Goal: Obtain resource: Download file/media

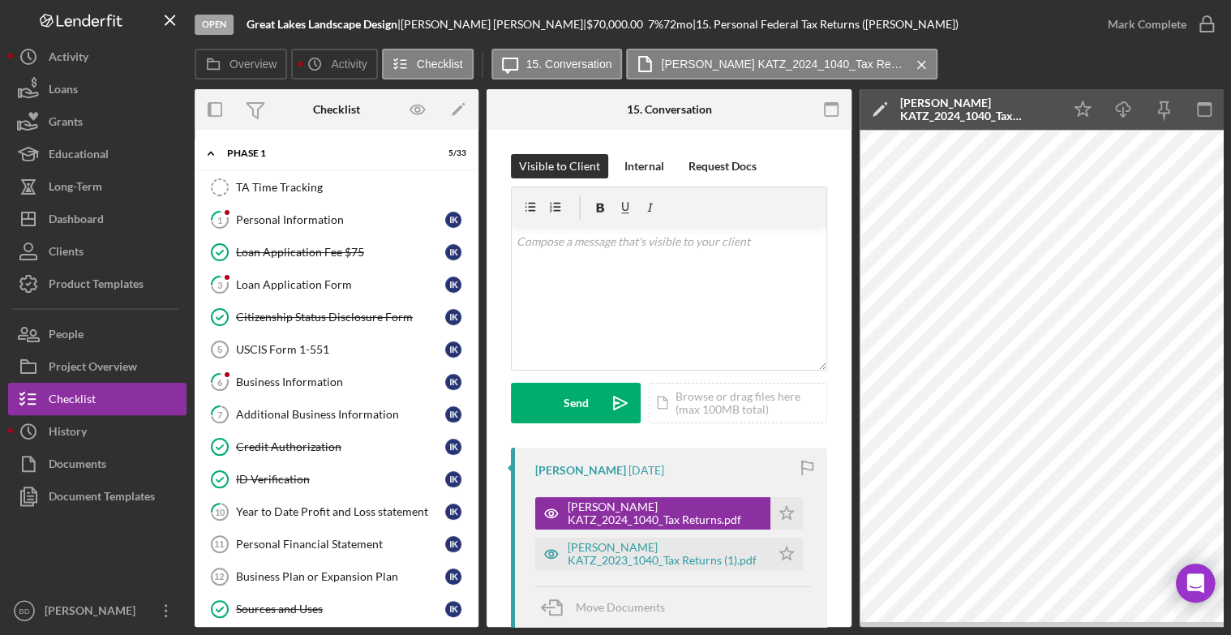
scroll to position [126, 0]
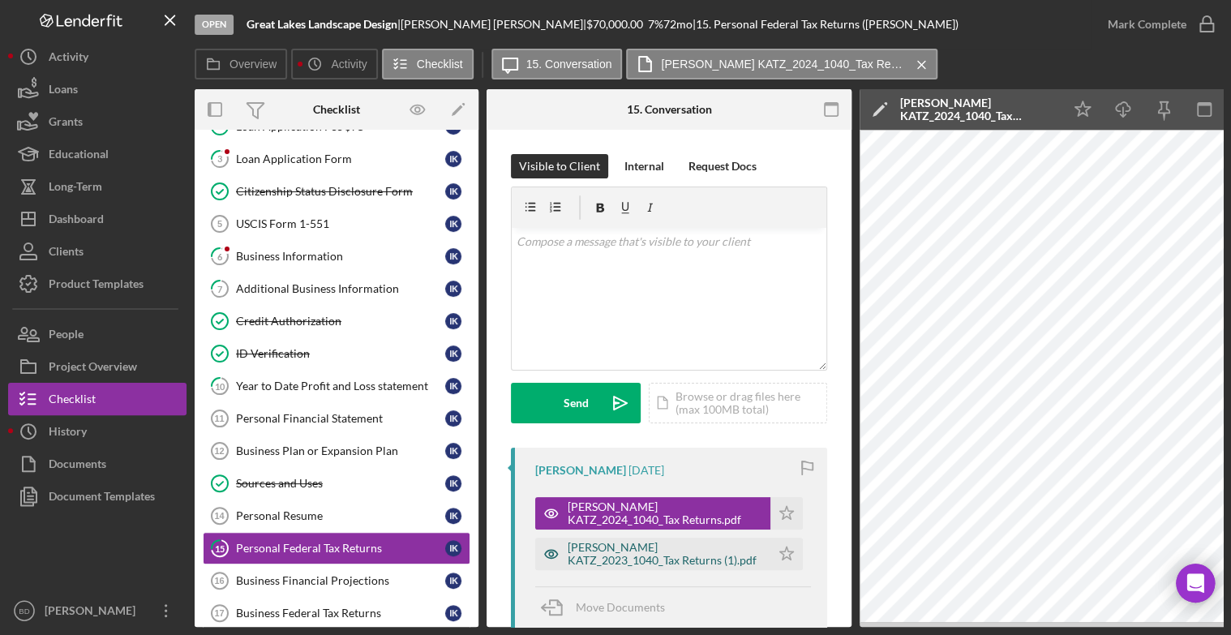
click at [610, 552] on div "[PERSON_NAME] KATZ_2023_1040_Tax Returns (1).pdf" at bounding box center [665, 554] width 195 height 26
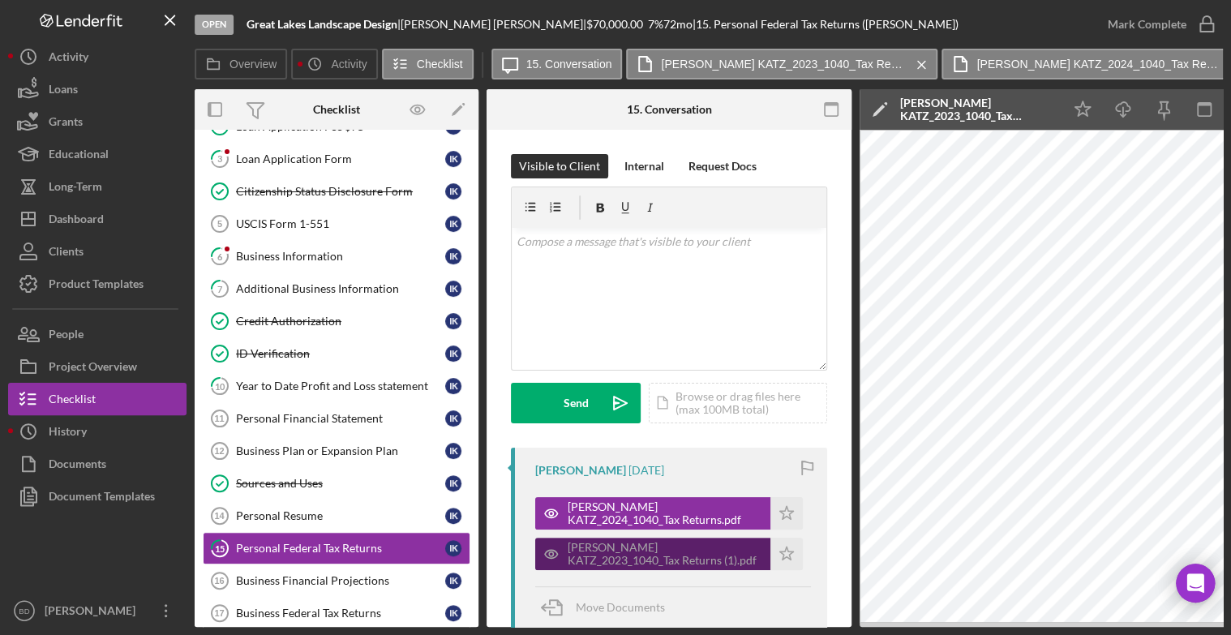
click at [610, 552] on div "[PERSON_NAME] KATZ_2023_1040_Tax Returns (1).pdf" at bounding box center [665, 554] width 195 height 26
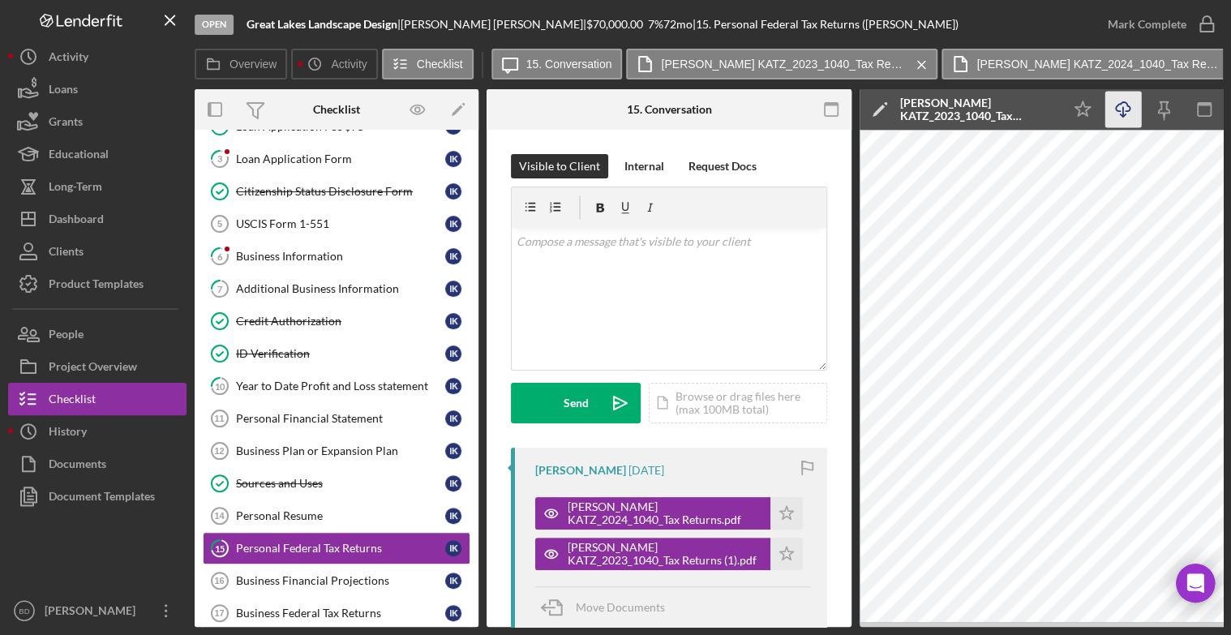
click at [1128, 100] on icon "Icon/Download" at bounding box center [1124, 110] width 37 height 37
click at [660, 509] on div "[PERSON_NAME] KATZ_2024_1040_Tax Returns.pdf" at bounding box center [665, 514] width 195 height 26
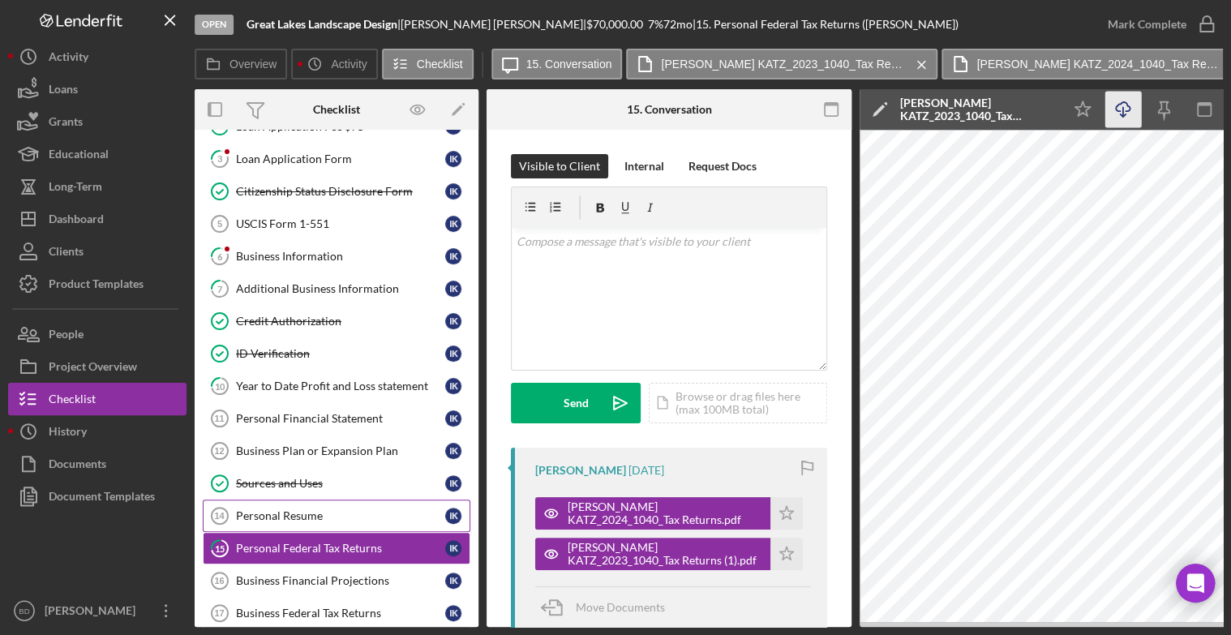
click at [303, 510] on div "Personal Resume" at bounding box center [340, 515] width 209 height 13
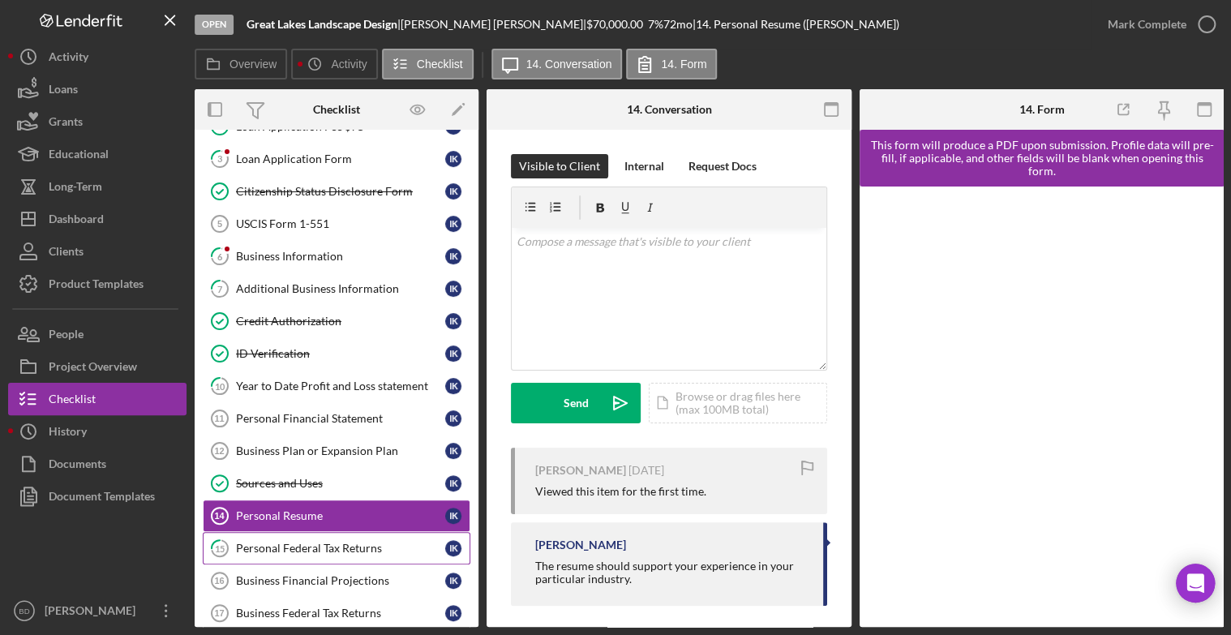
click at [313, 542] on div "Personal Federal Tax Returns" at bounding box center [340, 548] width 209 height 13
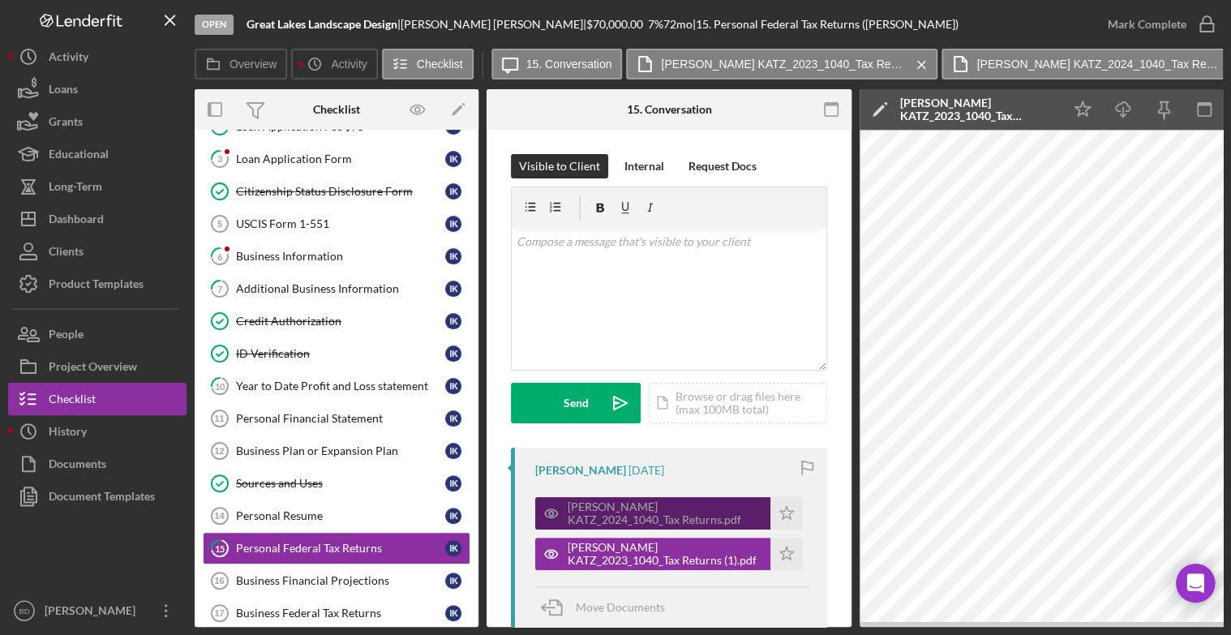
click at [630, 501] on div "[PERSON_NAME] KATZ_2024_1040_Tax Returns.pdf" at bounding box center [665, 514] width 195 height 26
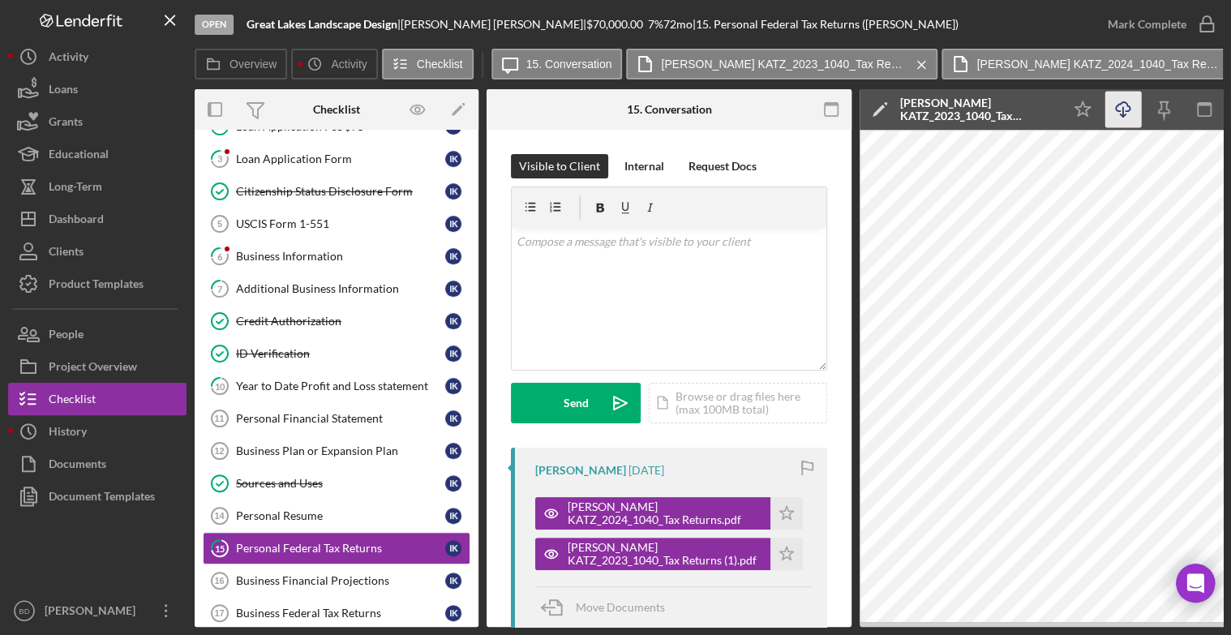
click at [1120, 103] on icon "Icon/Download" at bounding box center [1124, 110] width 37 height 37
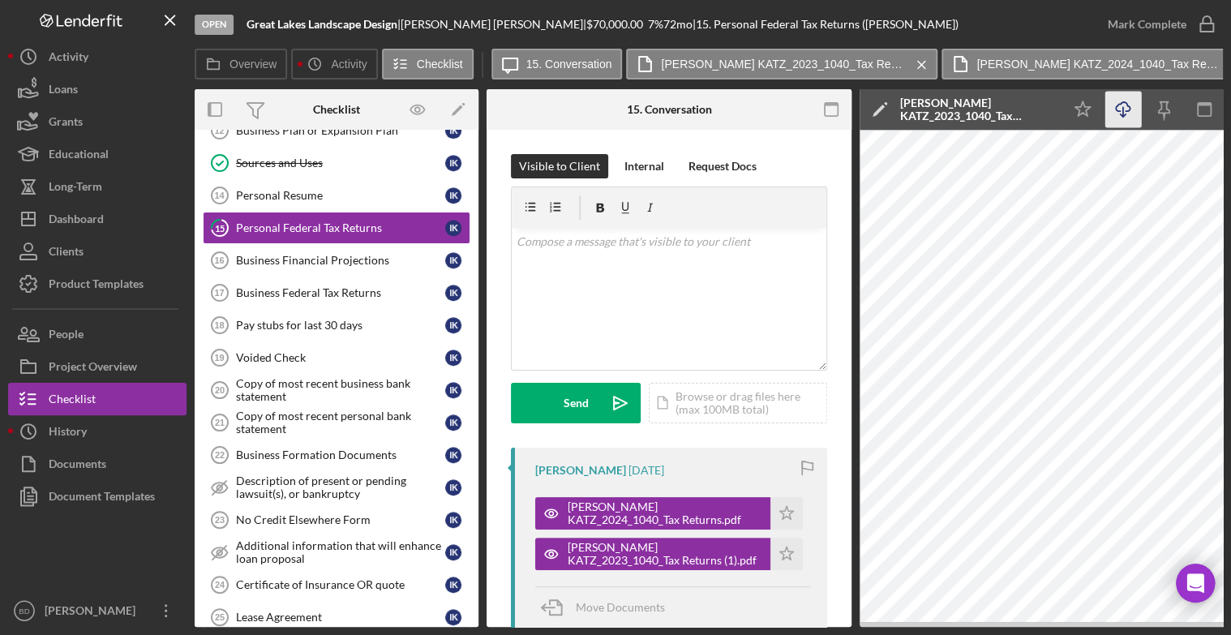
scroll to position [453, 0]
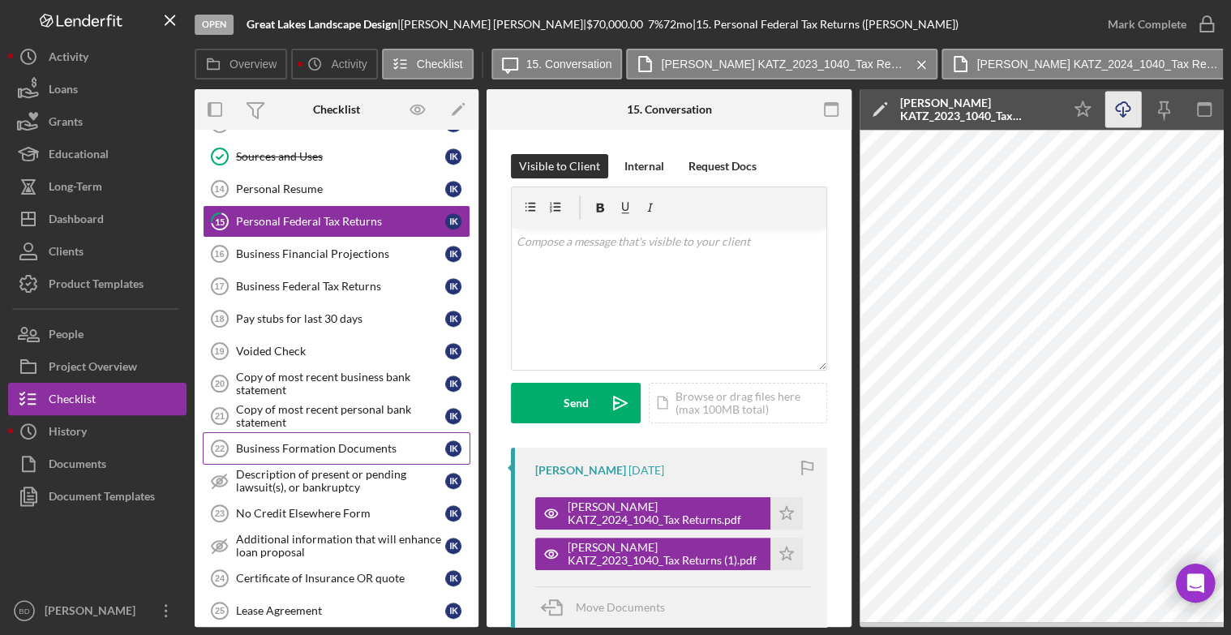
click at [341, 444] on div "Business Formation Documents" at bounding box center [340, 448] width 209 height 13
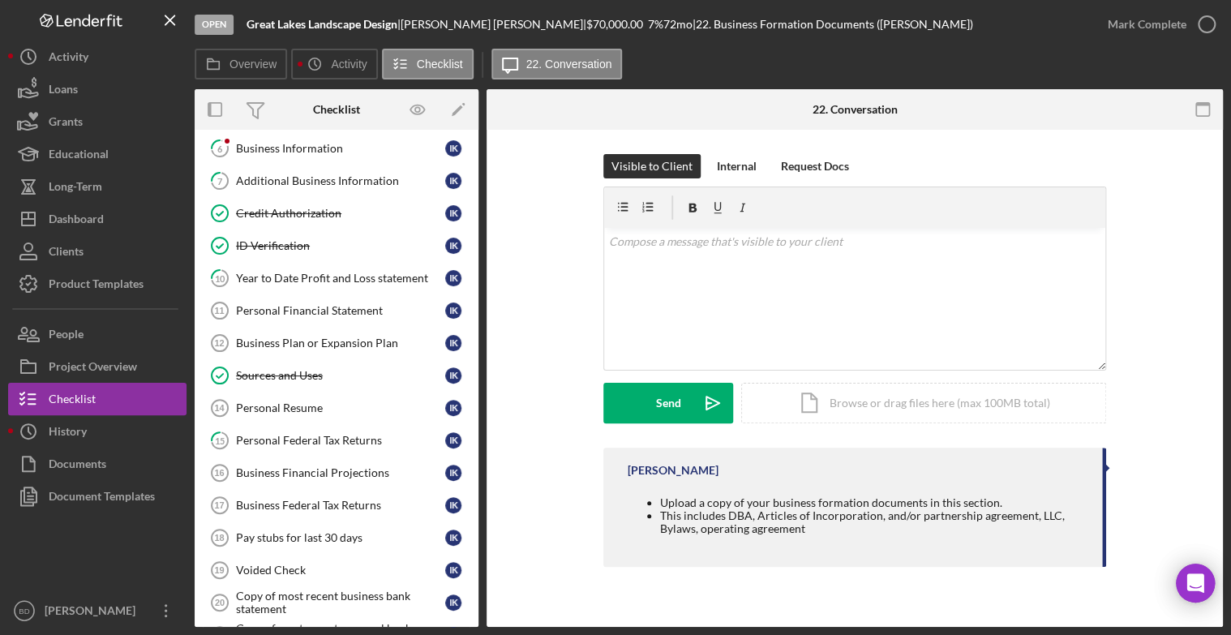
scroll to position [224, 0]
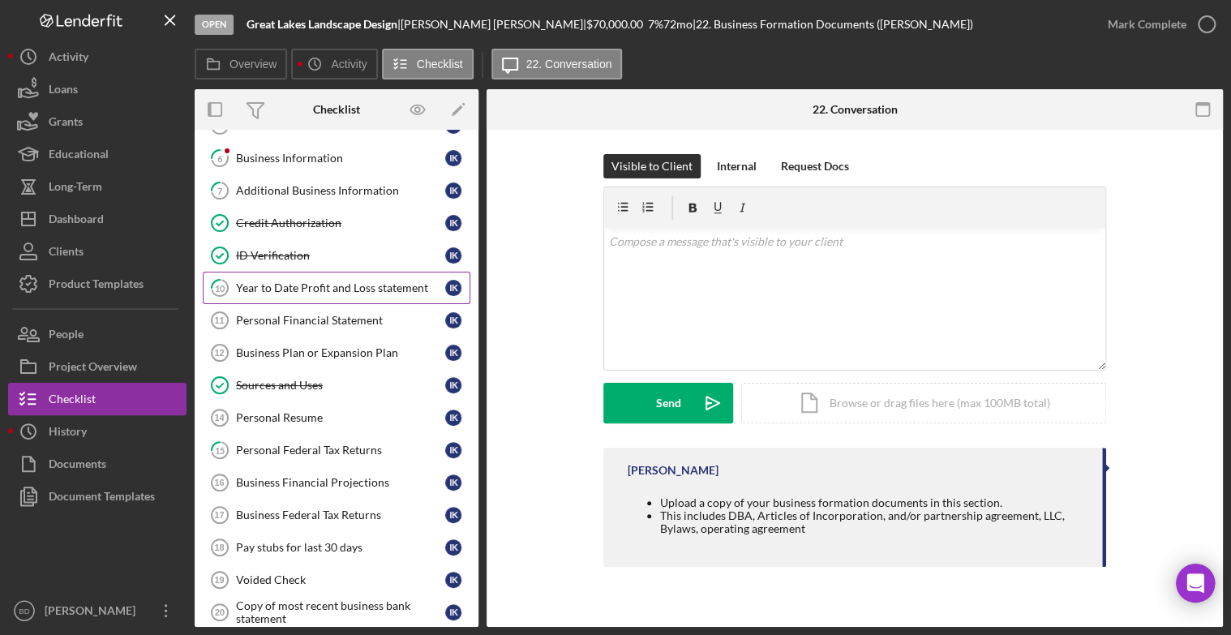
click at [337, 275] on link "10 Year to Date Profit and Loss statement I K" at bounding box center [337, 288] width 268 height 32
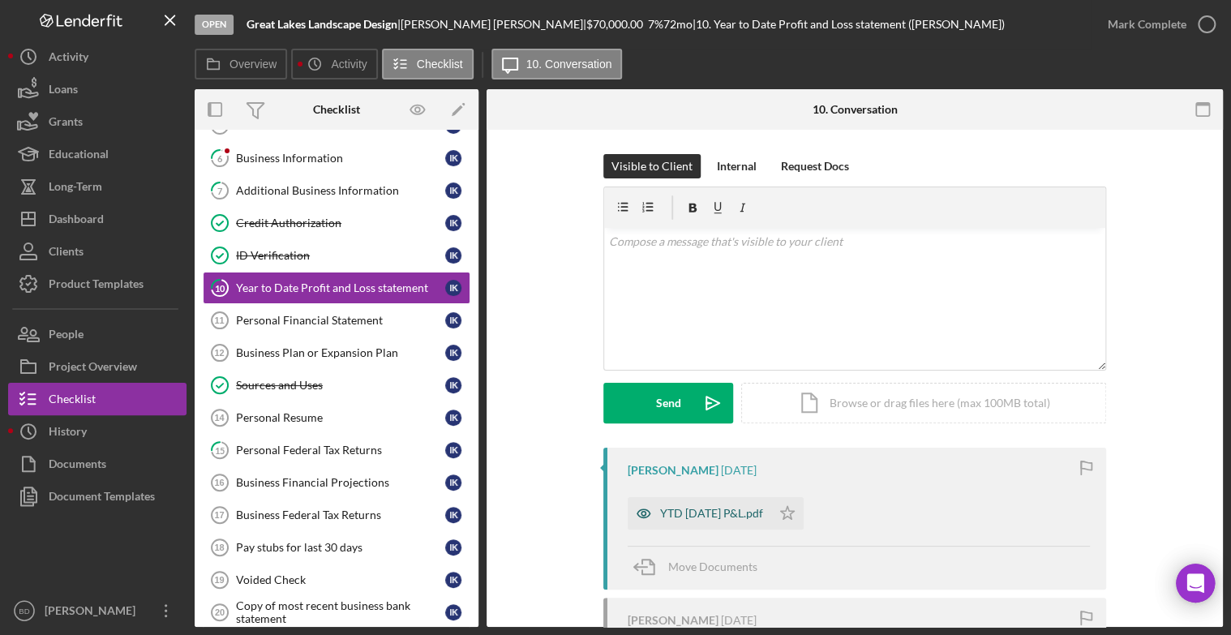
click at [750, 512] on div "YTD [DATE] P&L.pdf" at bounding box center [711, 513] width 103 height 13
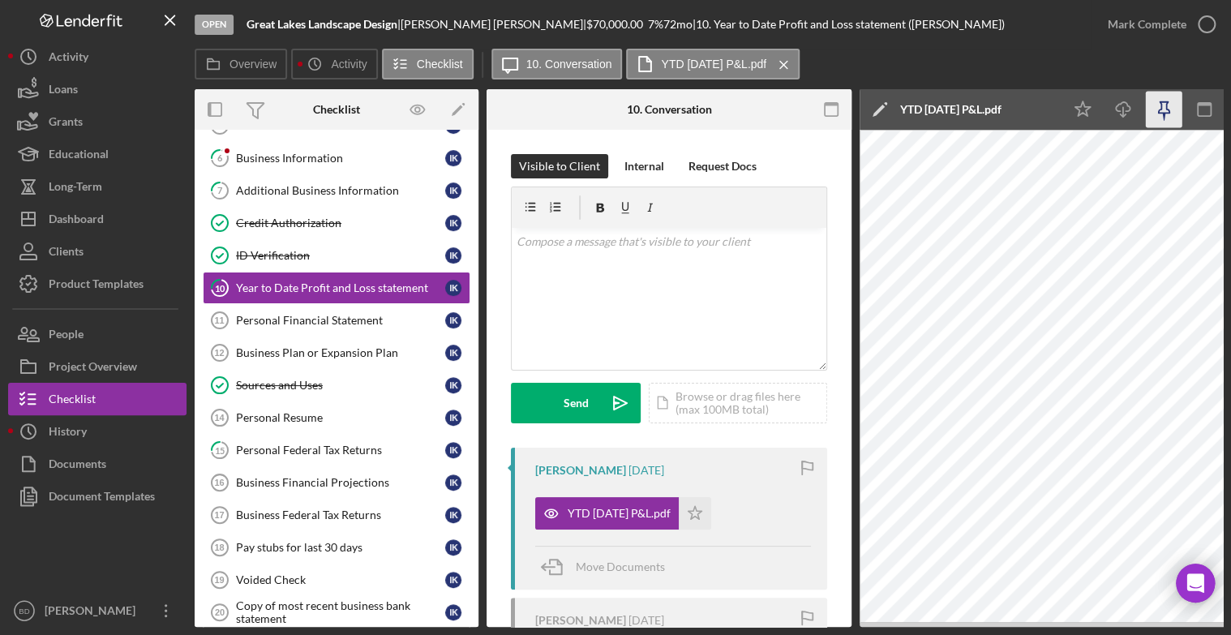
click at [1165, 111] on icon "button" at bounding box center [1164, 110] width 37 height 37
click at [1122, 111] on icon "Icon/Download" at bounding box center [1124, 110] width 37 height 37
